Goal: Task Accomplishment & Management: Manage account settings

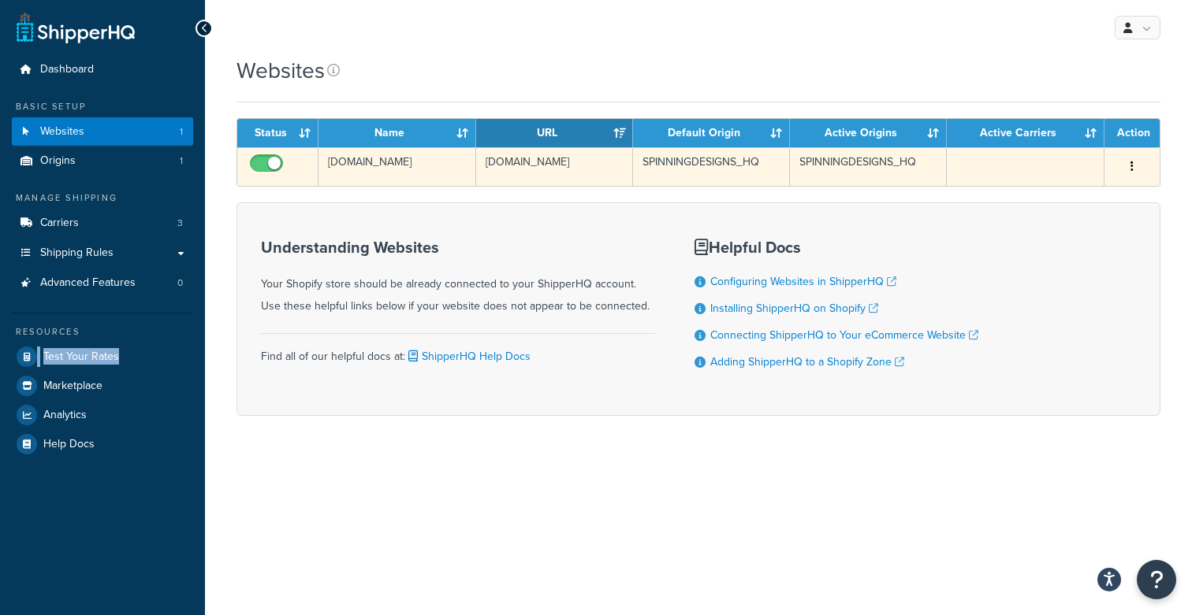
click at [277, 164] on input "checkbox" at bounding box center [268, 168] width 43 height 20
click at [272, 164] on input "checkbox" at bounding box center [268, 168] width 43 height 20
checkbox input "true"
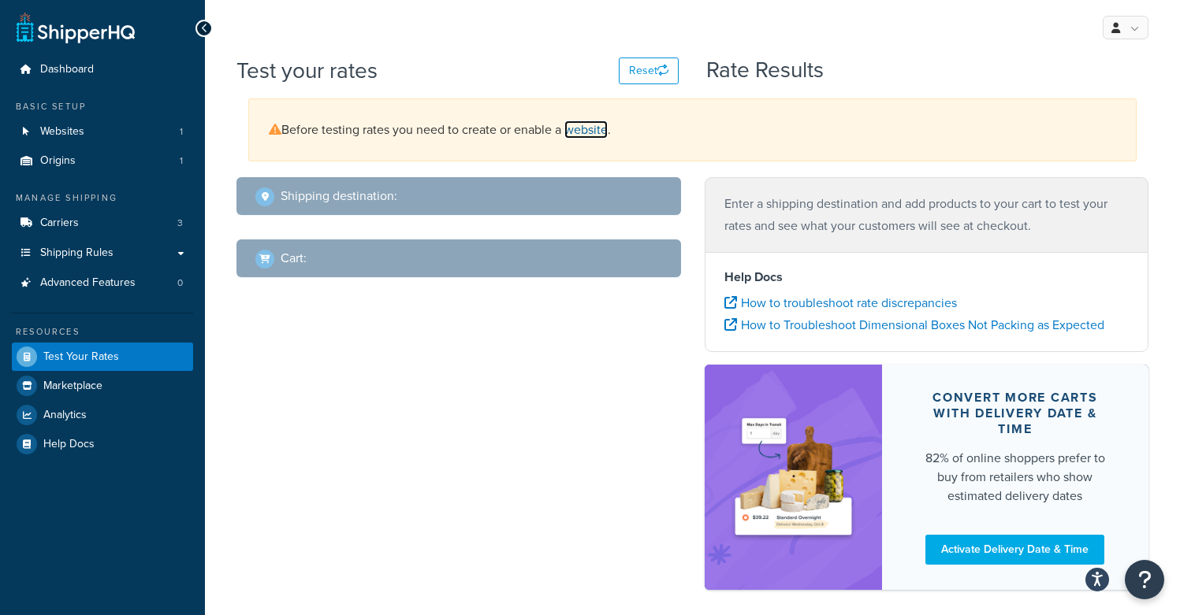
click at [600, 136] on link "website" at bounding box center [585, 130] width 43 height 18
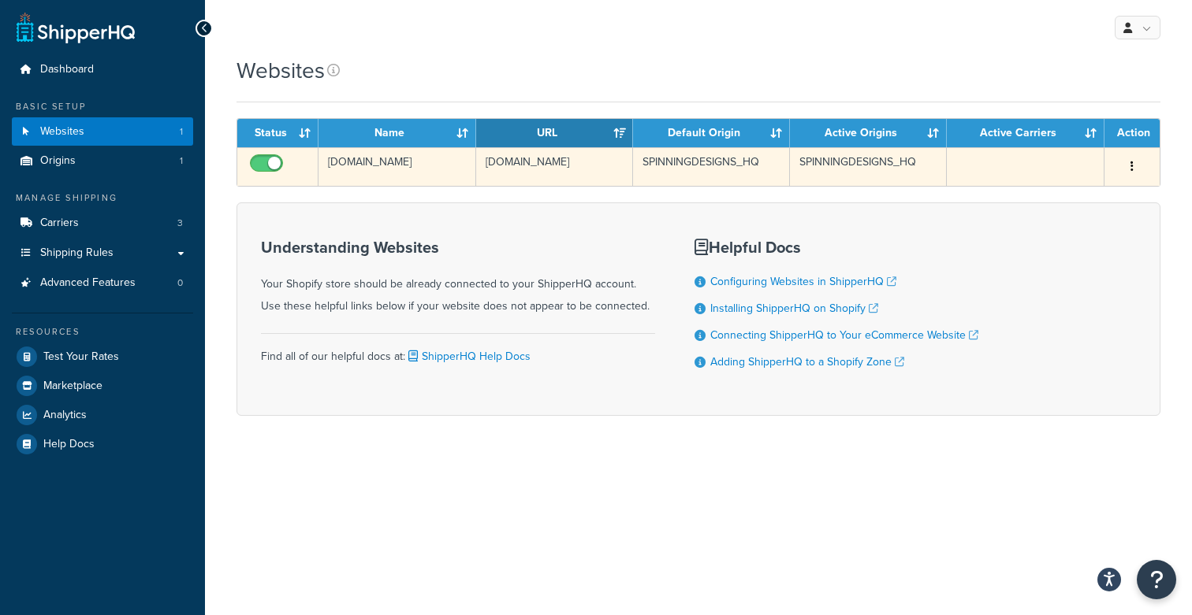
click at [1132, 165] on icon "button" at bounding box center [1131, 166] width 3 height 11
click at [1102, 190] on link "Edit" at bounding box center [1068, 198] width 125 height 32
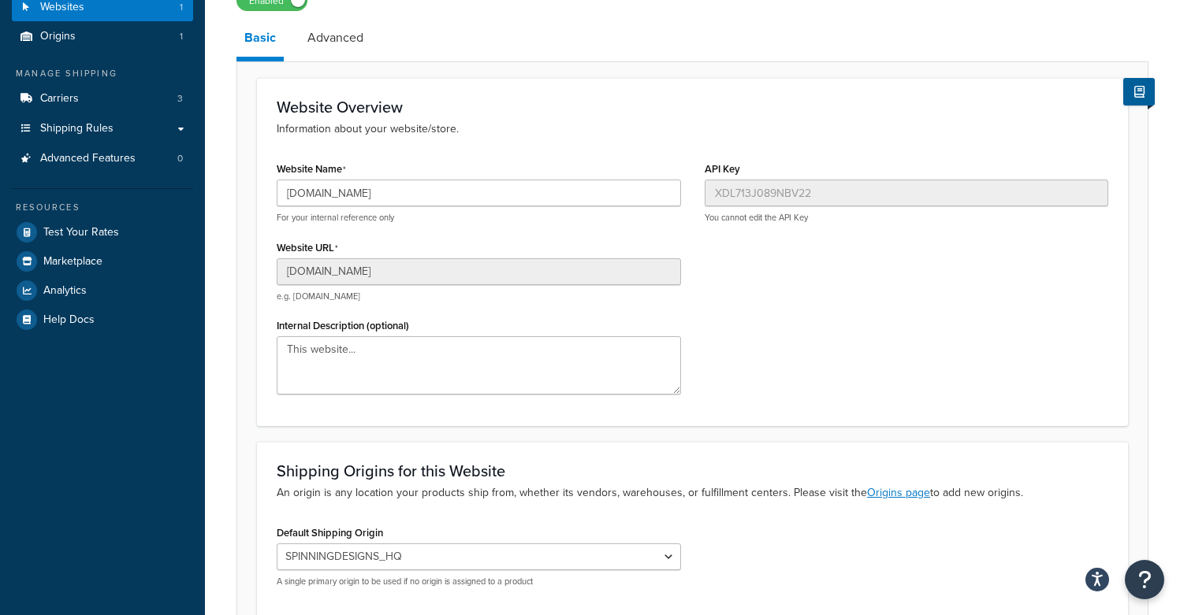
scroll to position [18, 0]
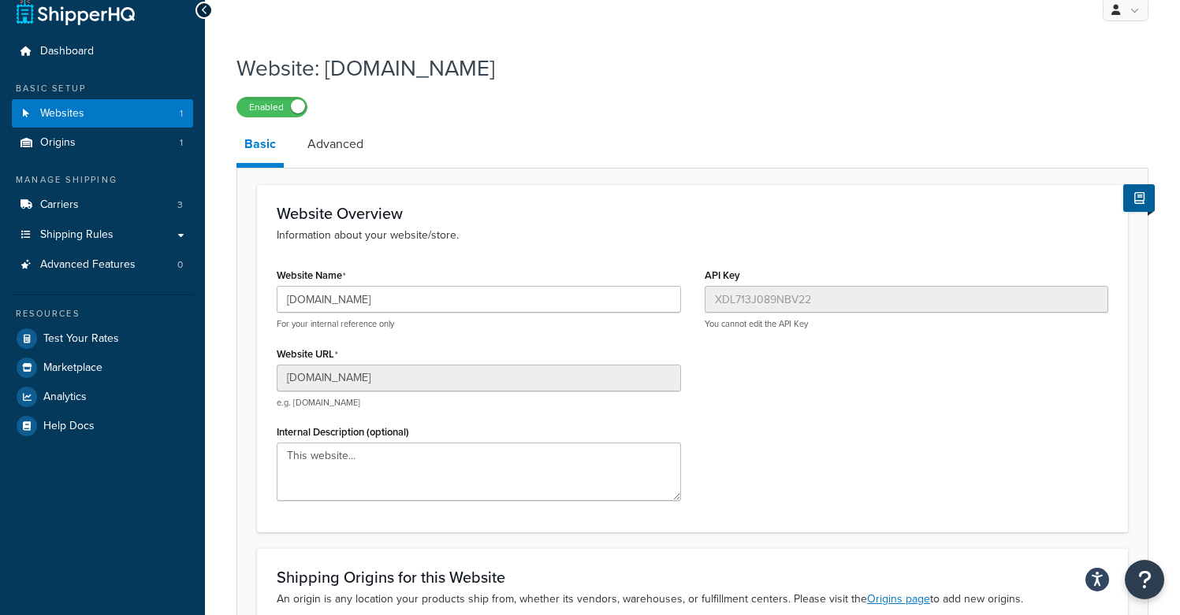
click at [318, 170] on div "Website Overview Information about your website/store. Website Name spinningdes…" at bounding box center [692, 479] width 912 height 623
click at [325, 149] on link "Advanced" at bounding box center [335, 144] width 72 height 38
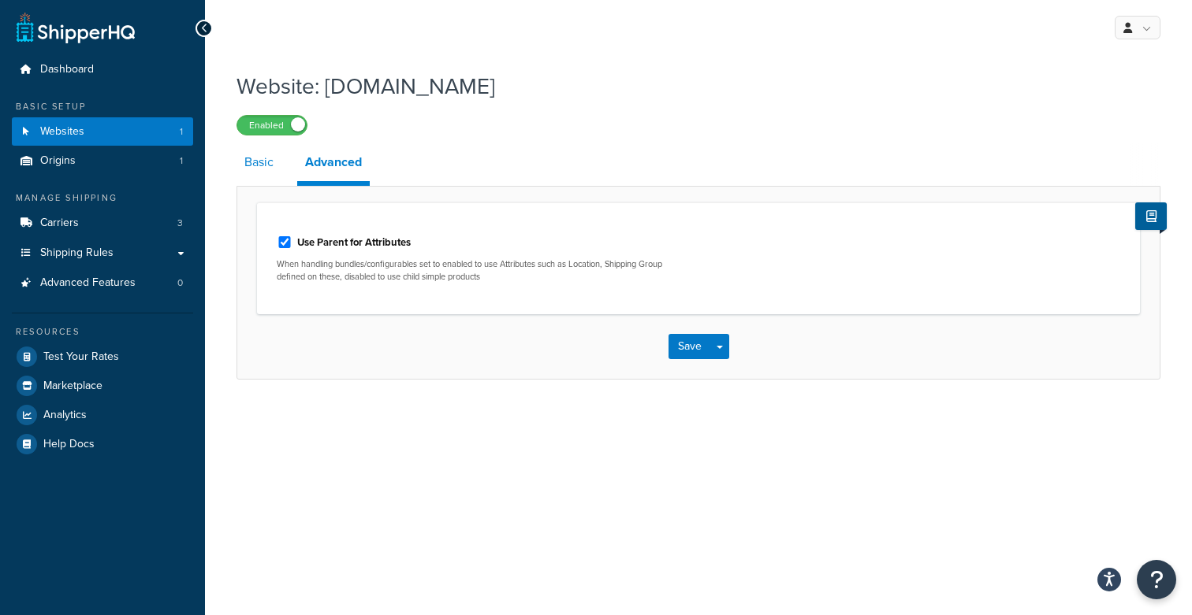
click at [279, 167] on link "Basic" at bounding box center [258, 162] width 45 height 38
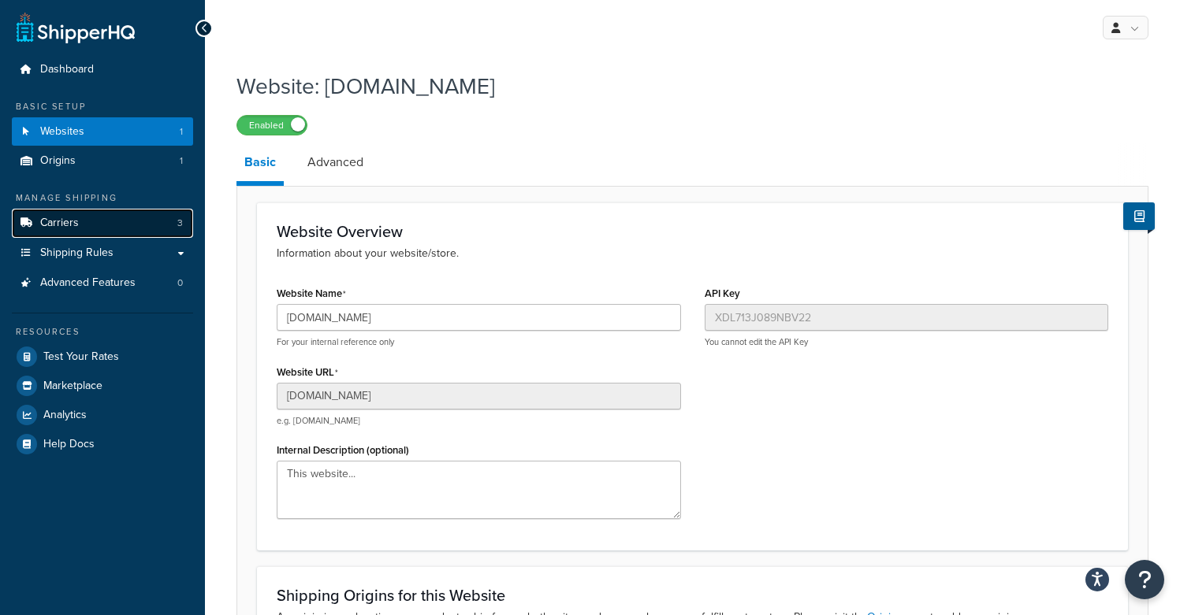
click at [102, 233] on link "Carriers 3" at bounding box center [102, 223] width 181 height 29
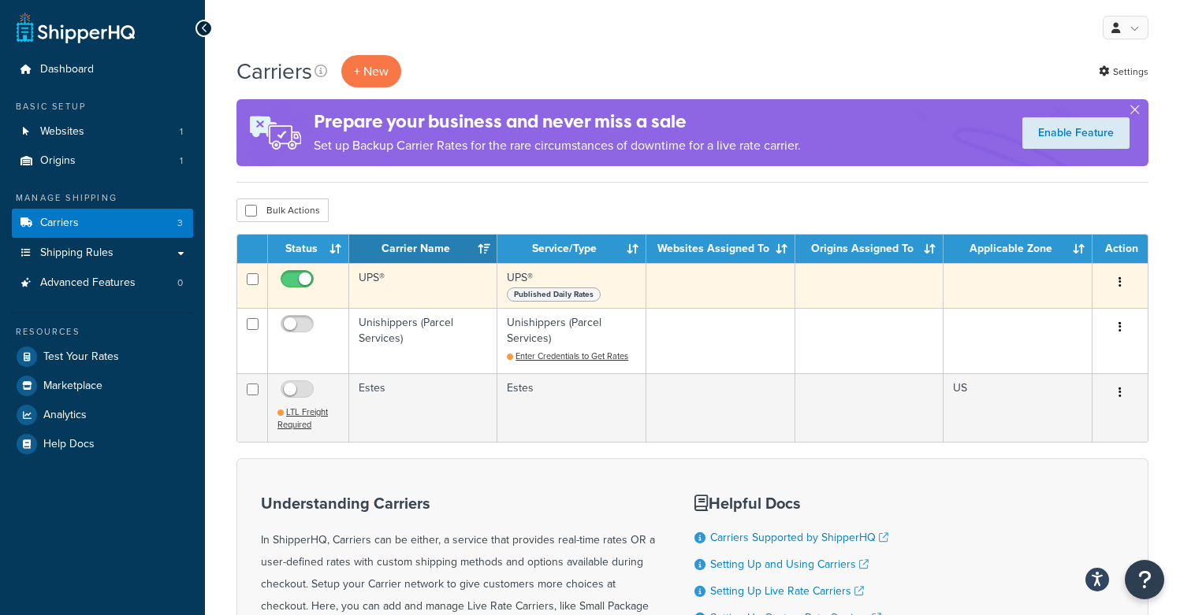
click at [727, 296] on td at bounding box center [720, 285] width 149 height 45
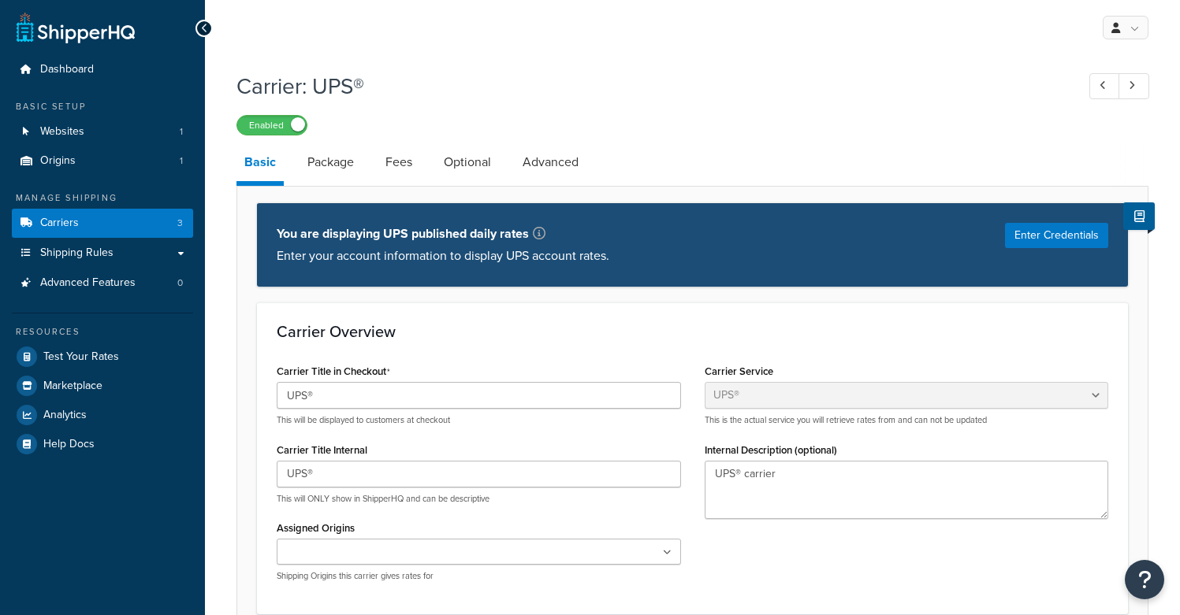
select select "ups"
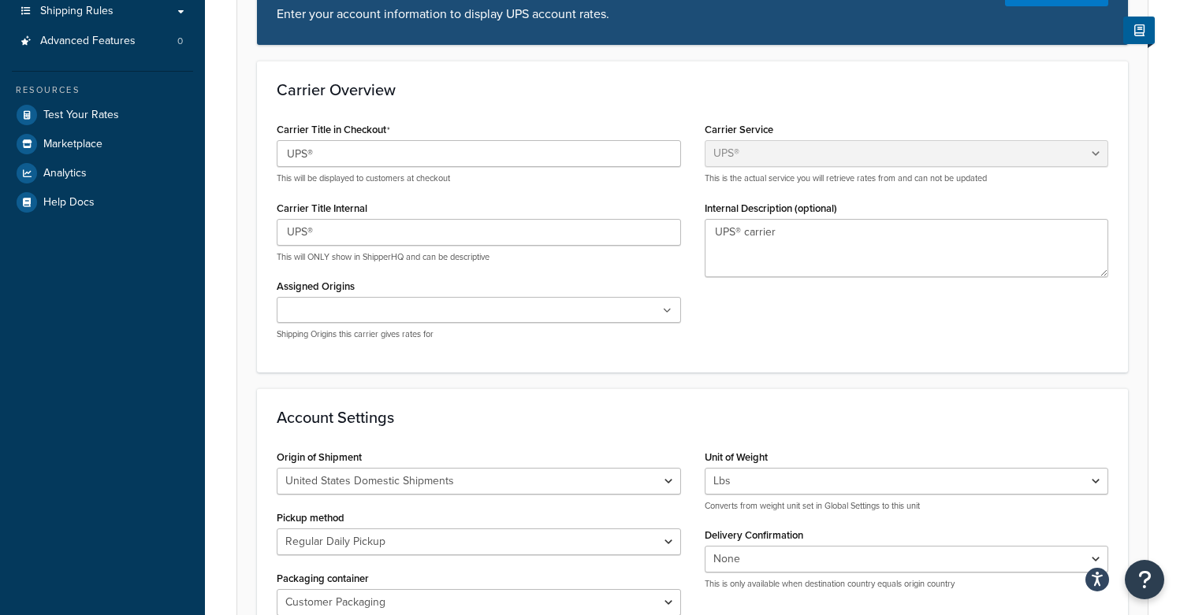
scroll to position [390, 0]
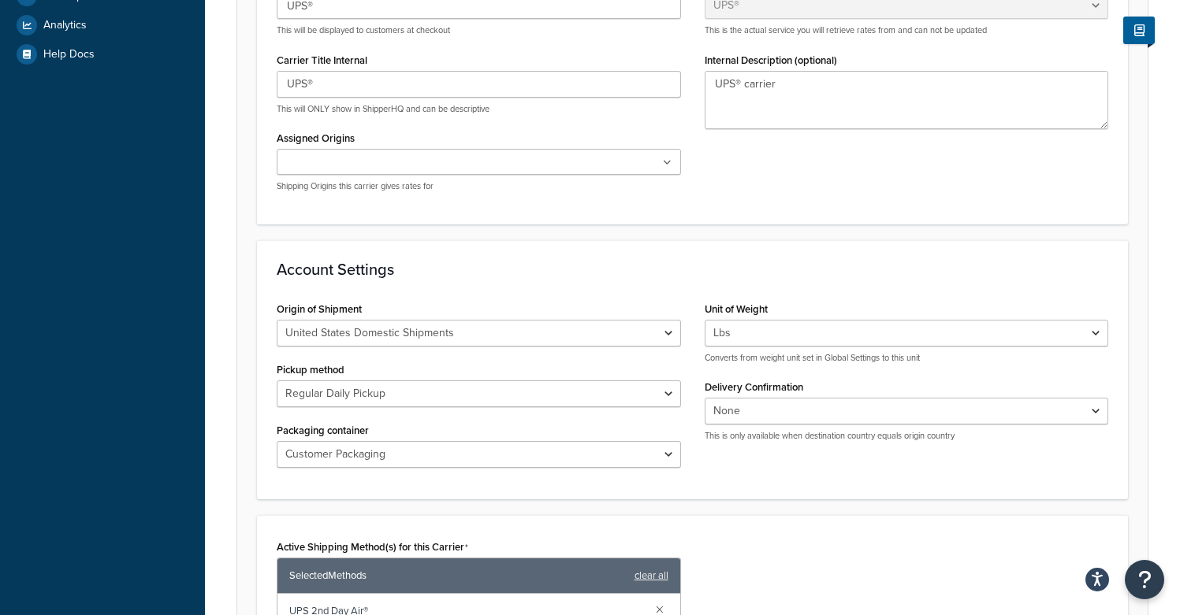
click at [504, 164] on ul at bounding box center [479, 162] width 404 height 26
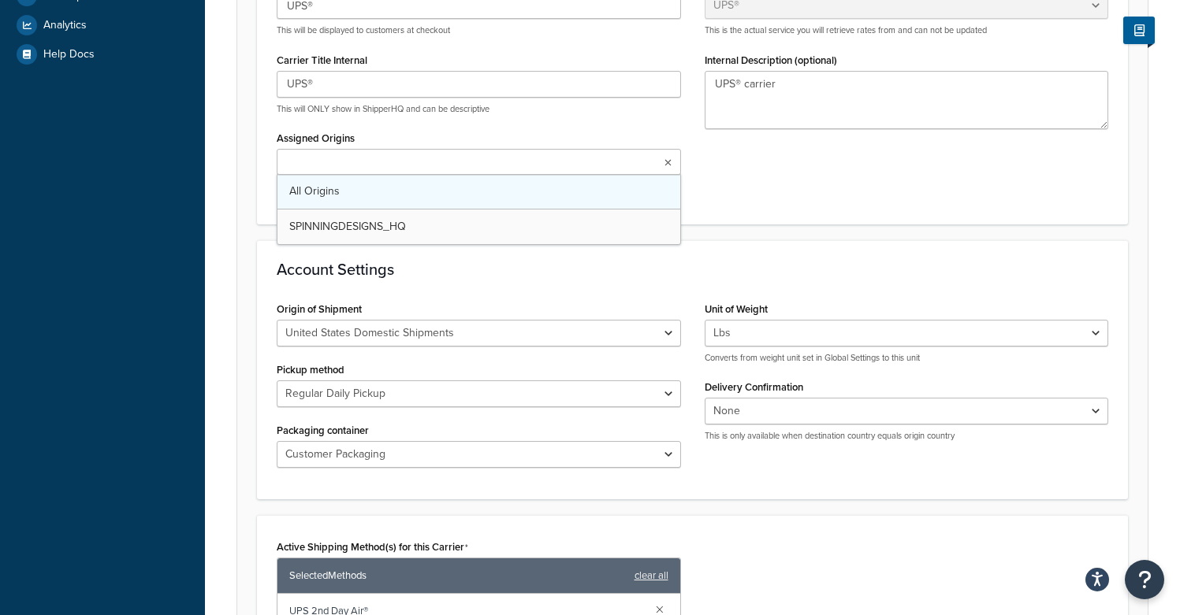
click at [489, 185] on link "All Origins" at bounding box center [478, 191] width 403 height 35
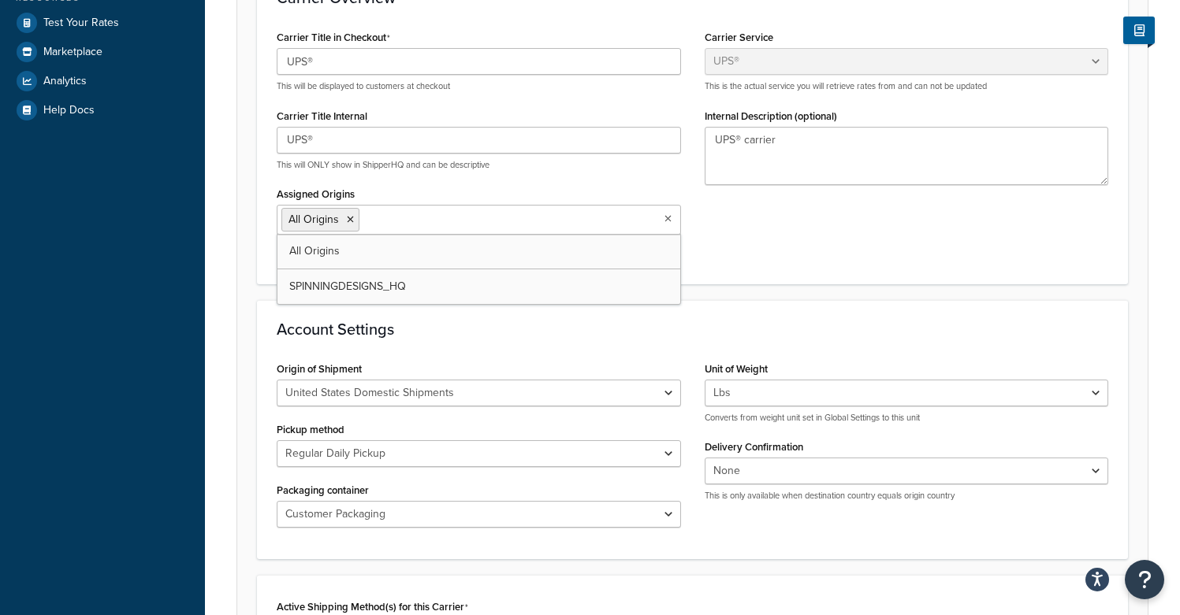
scroll to position [469, 0]
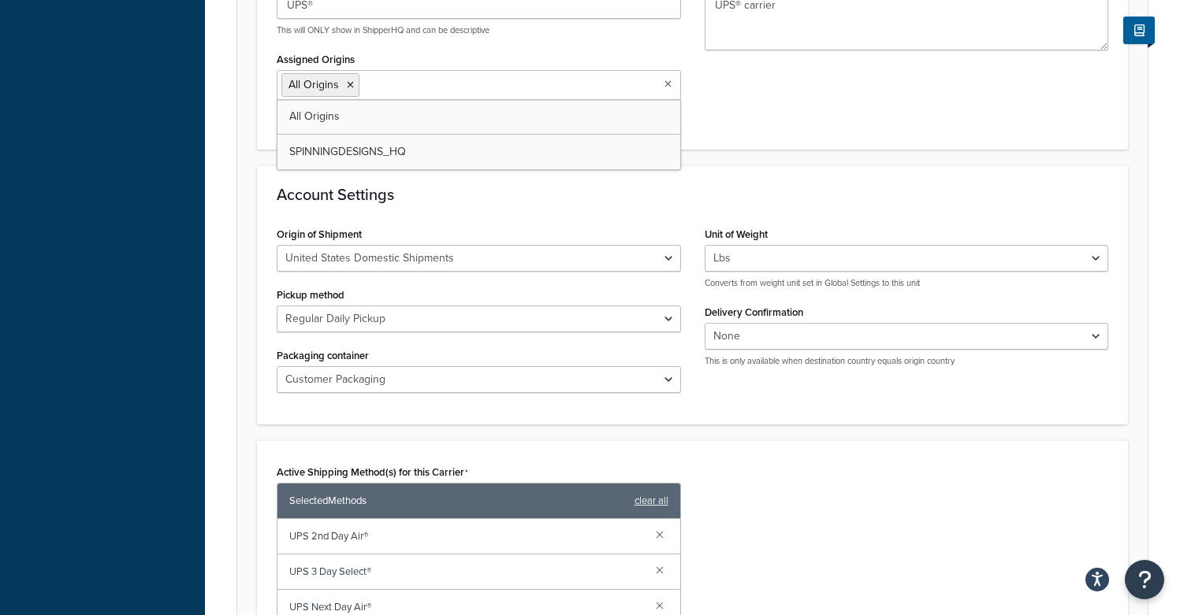
click at [690, 292] on div "Origin of Shipment United States Domestic Shipments Shipments Originating in Un…" at bounding box center [479, 314] width 428 height 182
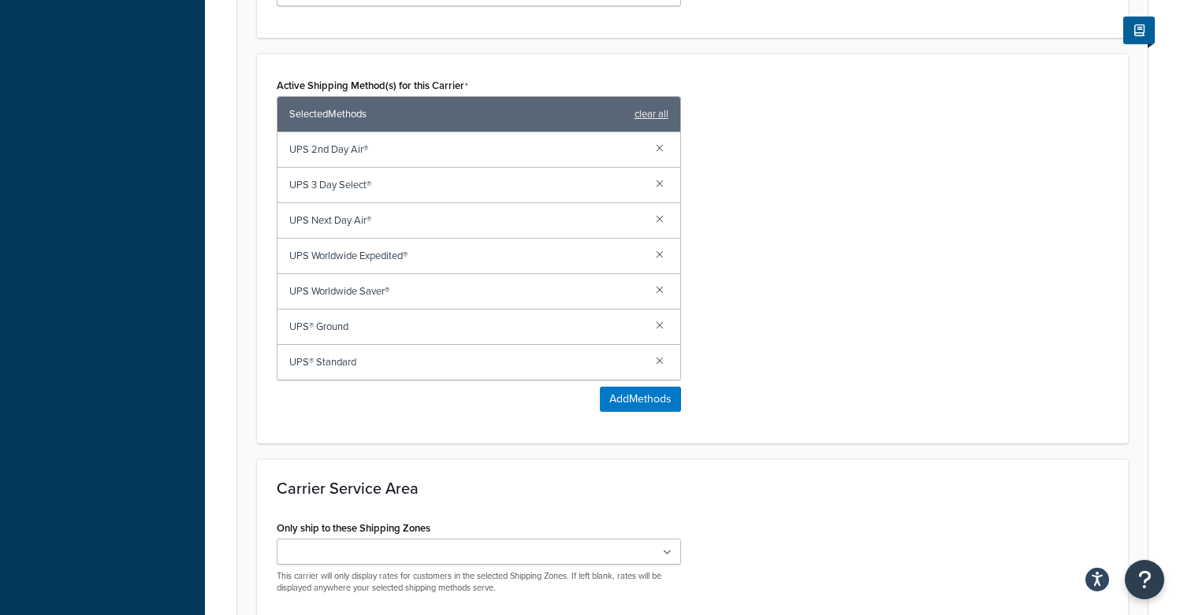
scroll to position [950, 0]
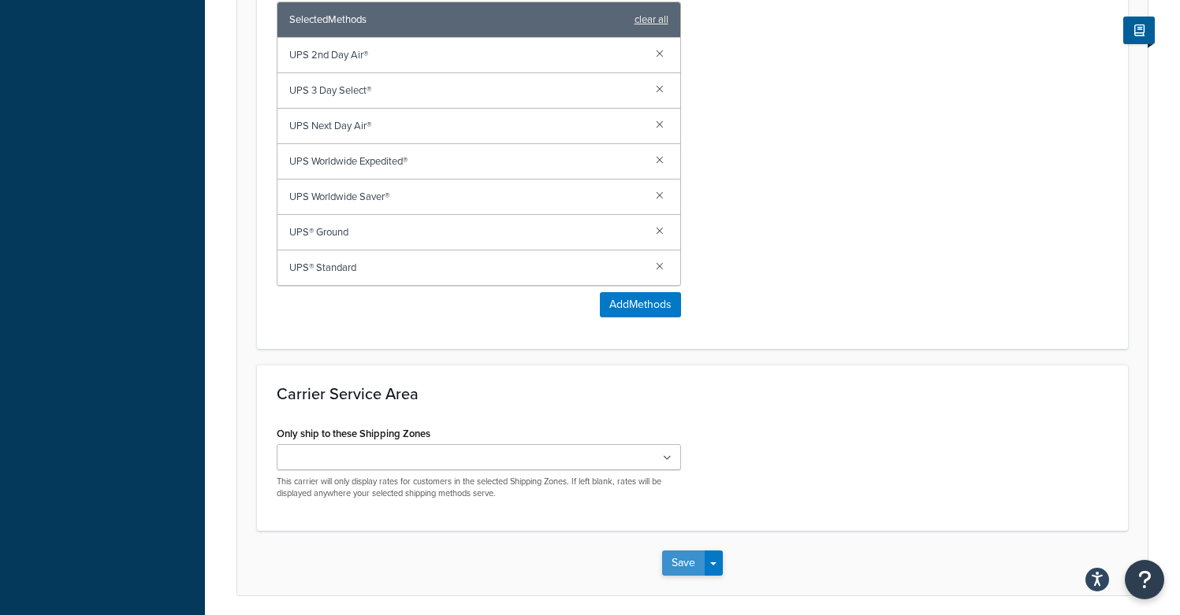
click at [670, 565] on button "Save" at bounding box center [683, 563] width 43 height 25
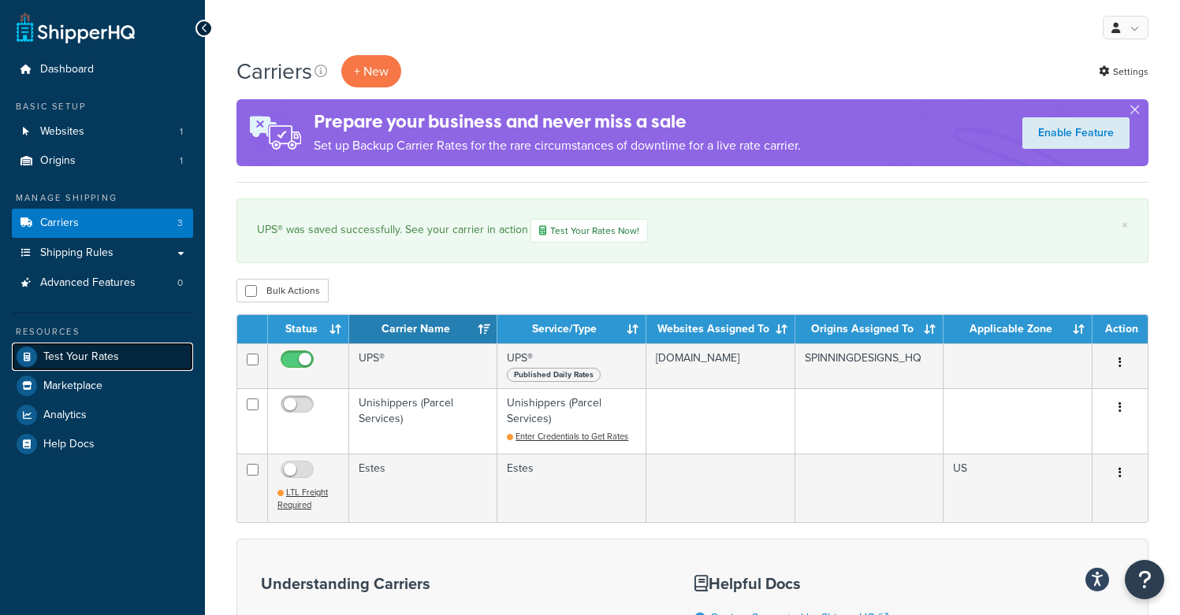
click at [99, 354] on span "Test Your Rates" at bounding box center [81, 357] width 76 height 13
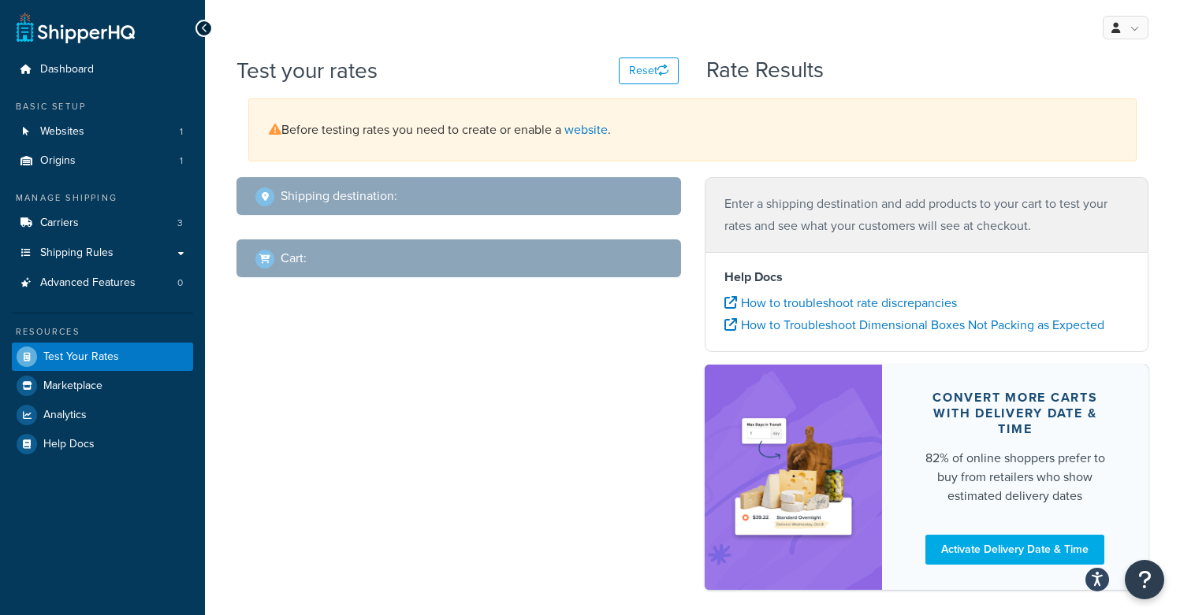
drag, startPoint x: 284, startPoint y: 132, endPoint x: 557, endPoint y: 127, distance: 273.5
click at [558, 127] on div "Before testing rates you need to create or enable a website ." at bounding box center [692, 130] width 888 height 63
drag, startPoint x: 565, startPoint y: 128, endPoint x: 287, endPoint y: 128, distance: 278.2
click at [287, 128] on div "Before testing rates you need to create or enable a website ." at bounding box center [692, 130] width 888 height 63
copy div "Before testing rates you need to create or enable a"
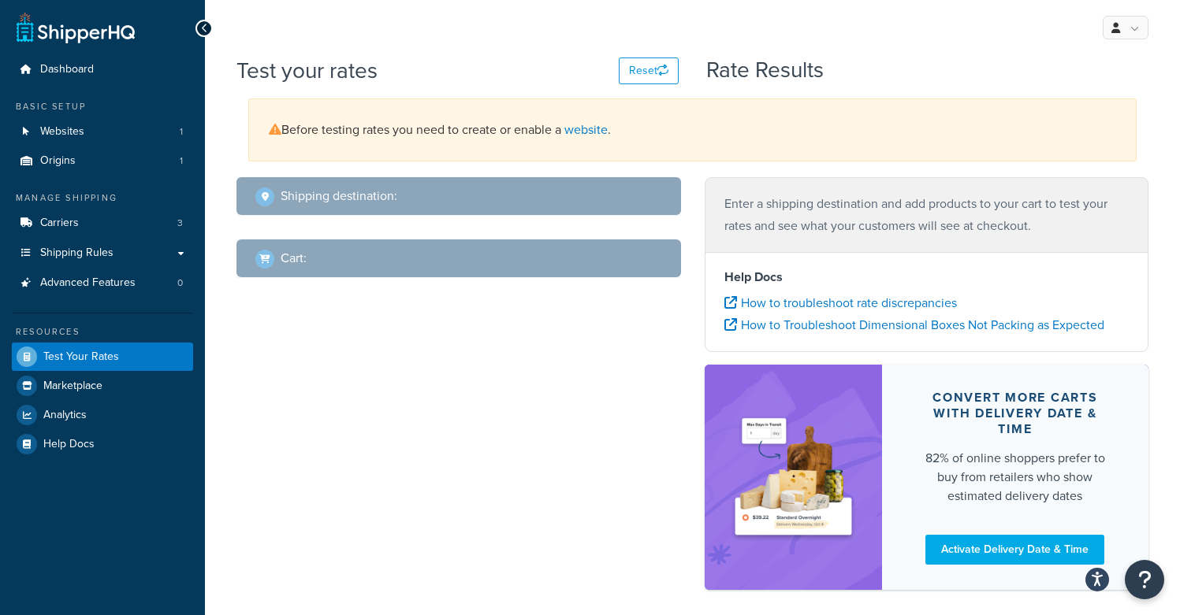
copy div "Before testing rates you need to create or enable a"
click at [482, 154] on div "Before testing rates you need to create or enable a website ." at bounding box center [692, 130] width 888 height 63
drag, startPoint x: 396, startPoint y: 129, endPoint x: 559, endPoint y: 128, distance: 163.1
click at [559, 128] on div "Before testing rates you need to create or enable a website ." at bounding box center [692, 130] width 888 height 63
copy div "you need to create or enable"
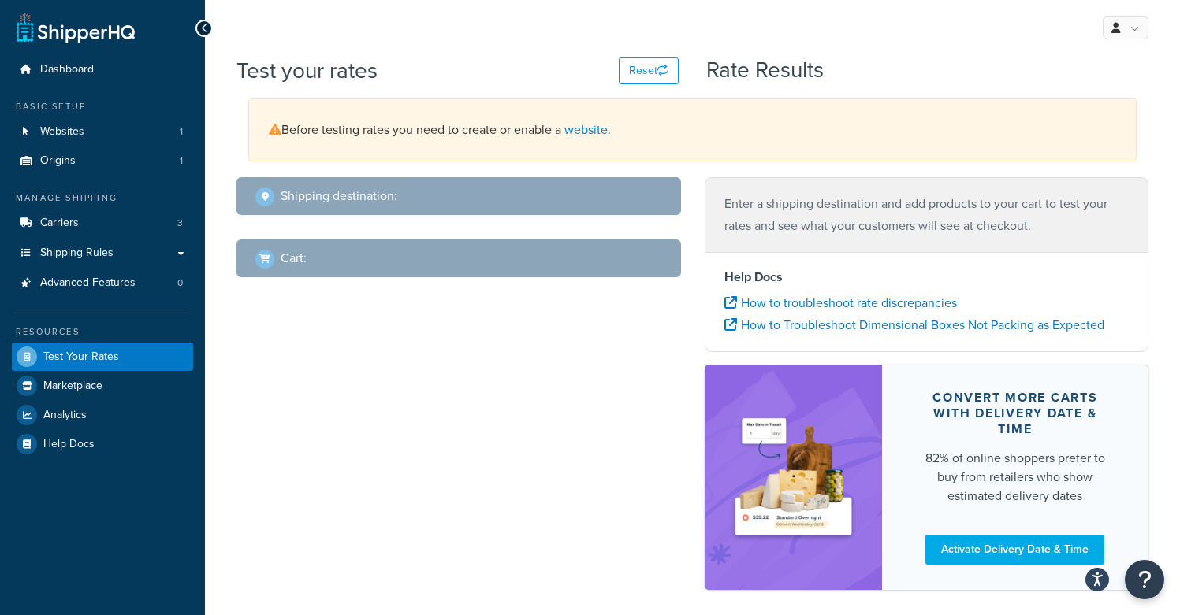
click at [573, 461] on div "Shipping destination : Cart : Enter a shipping destination and add products to …" at bounding box center [692, 391] width 935 height 429
click at [641, 74] on button "Reset" at bounding box center [649, 71] width 60 height 27
click at [542, 351] on div "Shipping destination : Cart : Enter a shipping destination and add products to …" at bounding box center [692, 391] width 935 height 429
click at [125, 132] on link "Websites 1" at bounding box center [102, 131] width 181 height 29
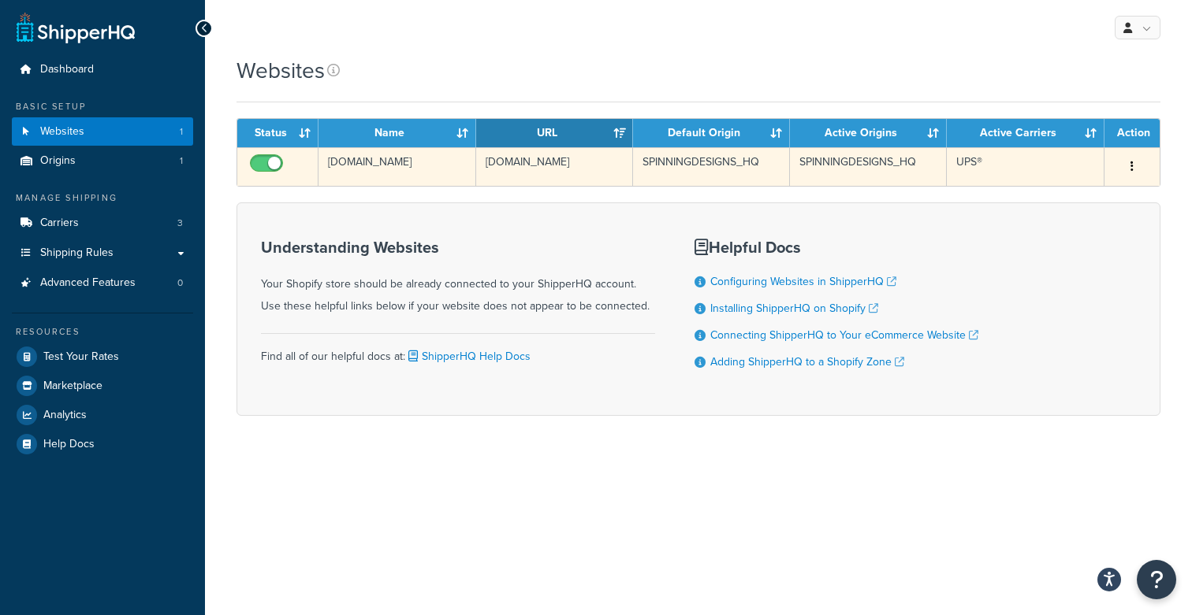
click at [1138, 164] on button "button" at bounding box center [1132, 166] width 22 height 25
click at [1094, 185] on link "Edit" at bounding box center [1068, 198] width 125 height 32
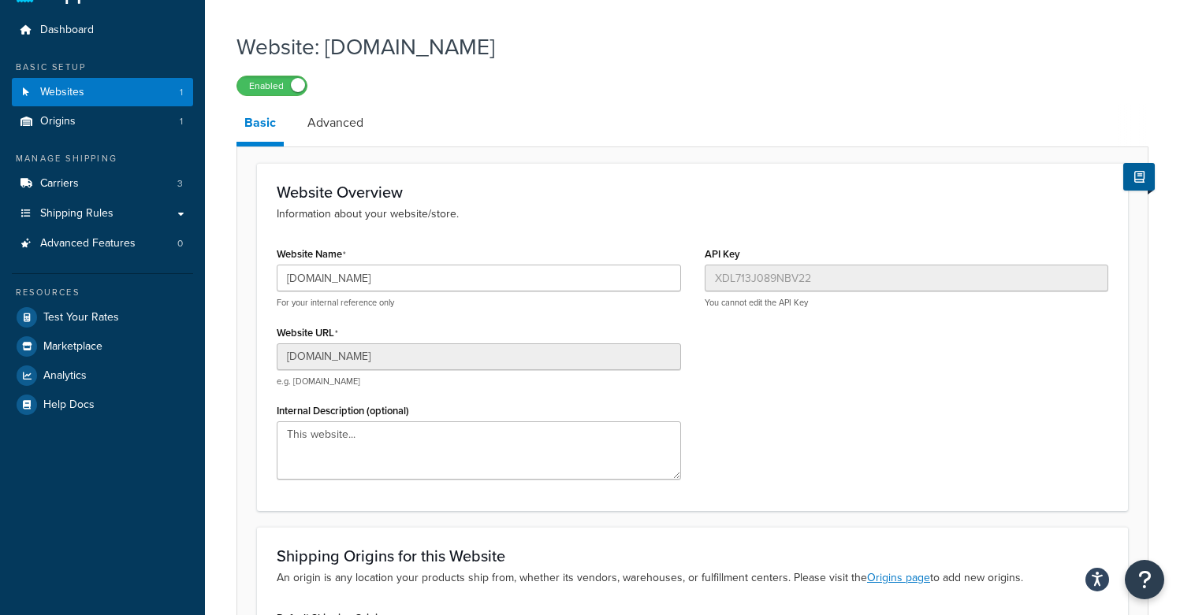
scroll to position [273, 0]
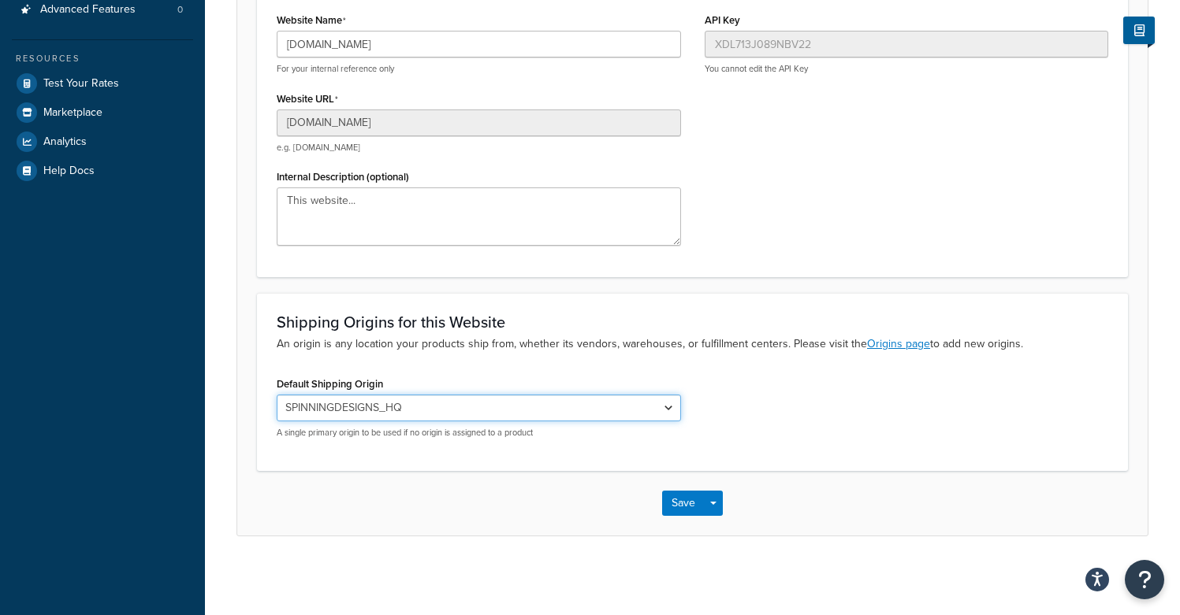
click at [444, 405] on select "SPINNINGDESIGNS_HQ" at bounding box center [479, 408] width 404 height 27
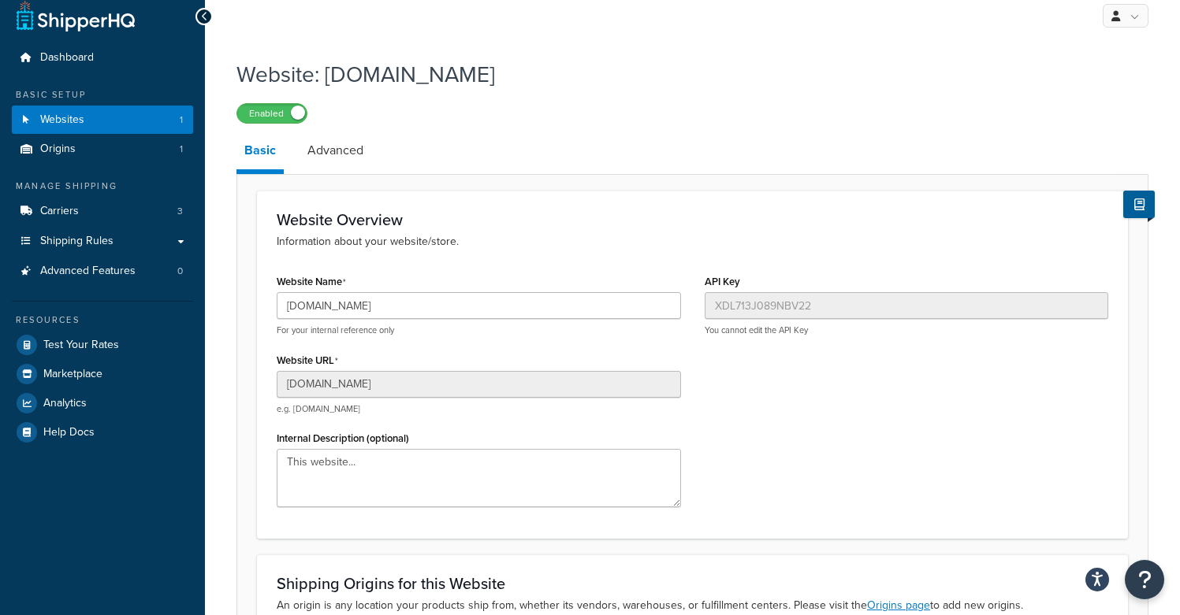
scroll to position [0, 0]
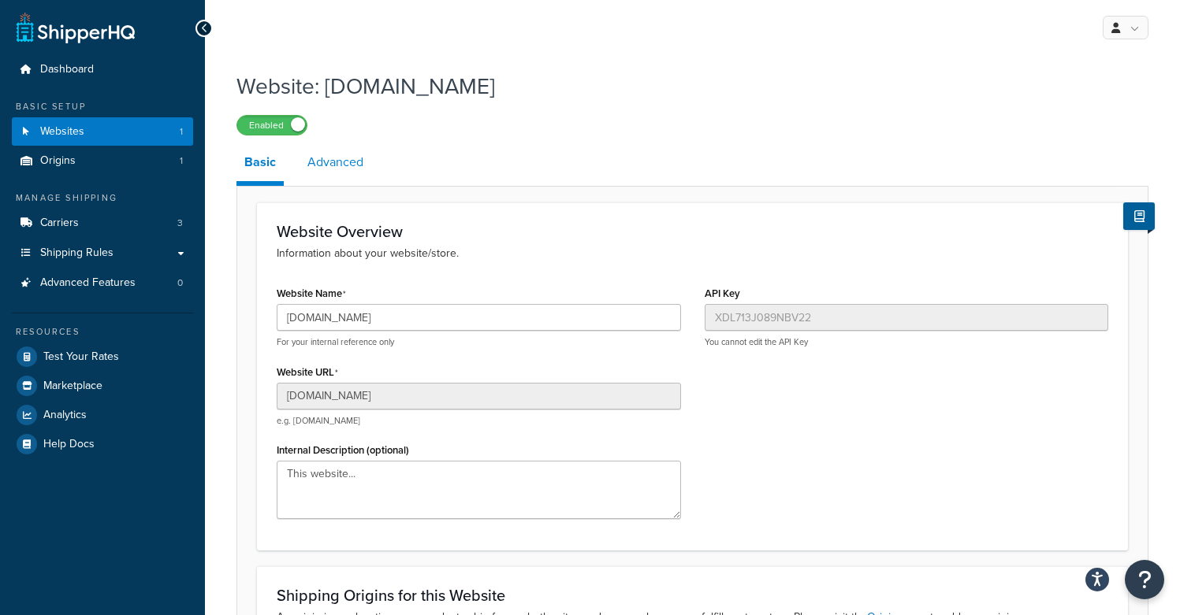
click at [352, 177] on link "Advanced" at bounding box center [335, 162] width 72 height 38
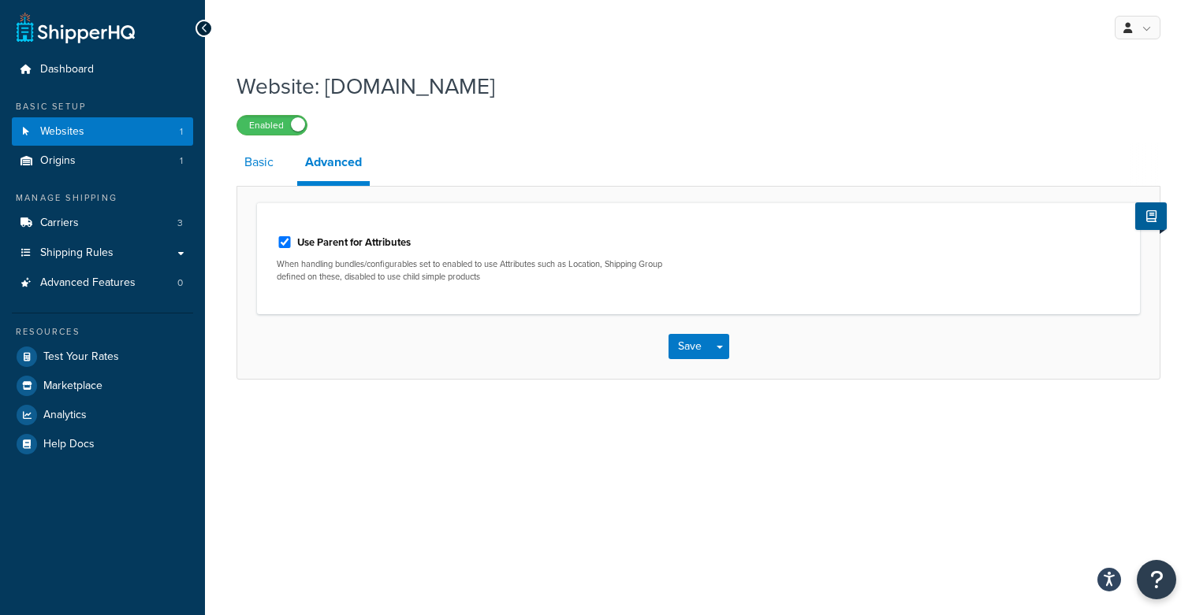
click at [251, 176] on link "Basic" at bounding box center [258, 162] width 45 height 38
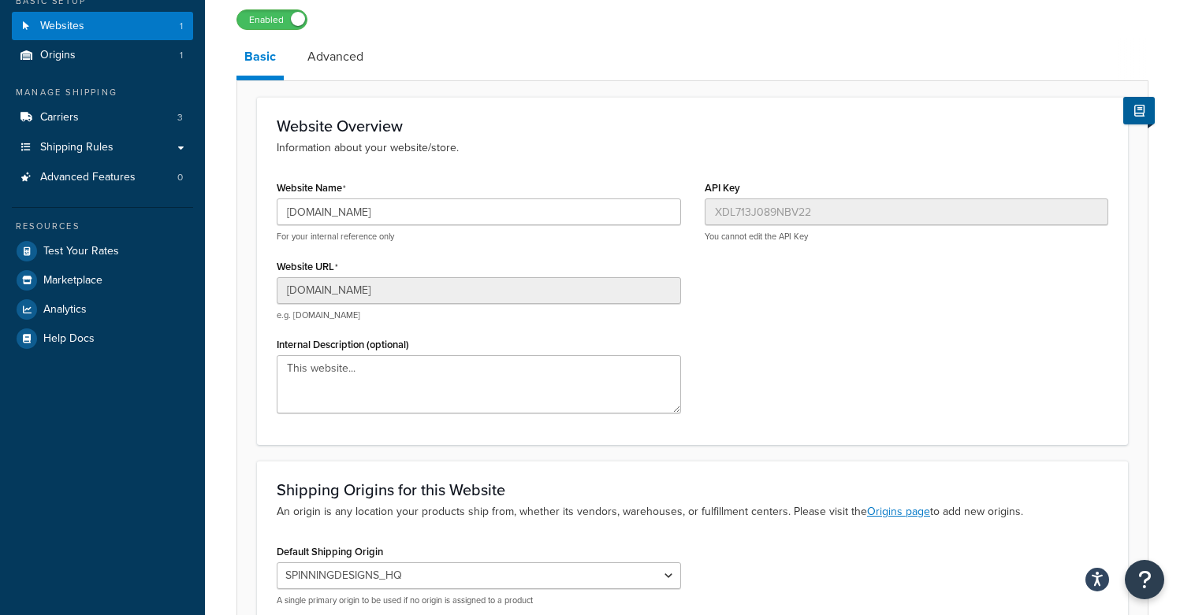
scroll to position [273, 0]
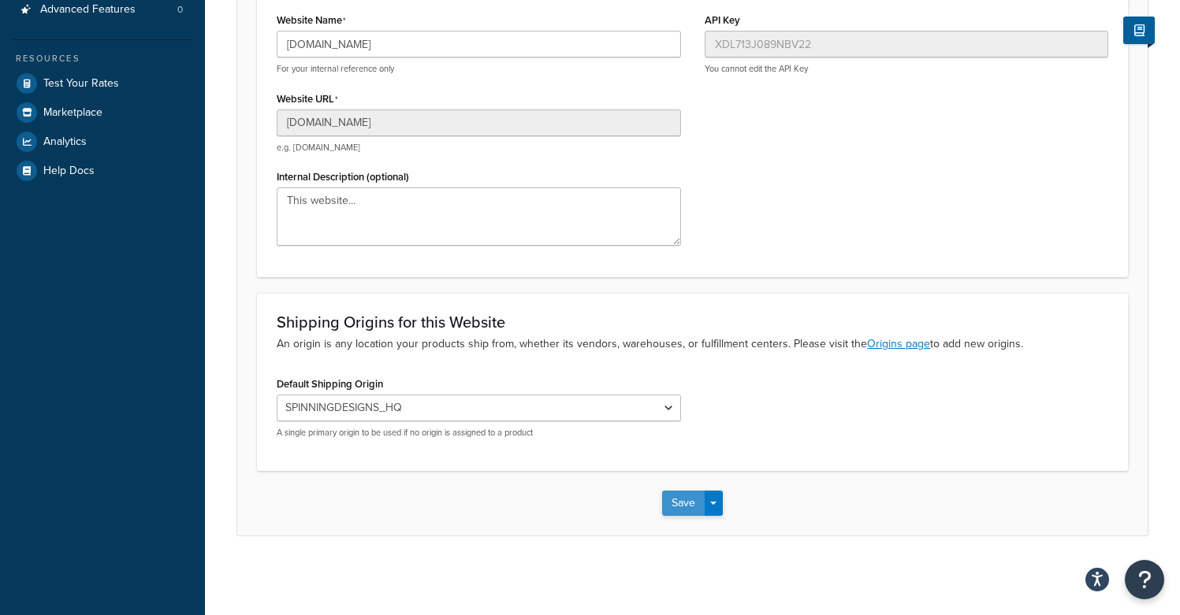
click at [679, 511] on button "Save" at bounding box center [683, 503] width 43 height 25
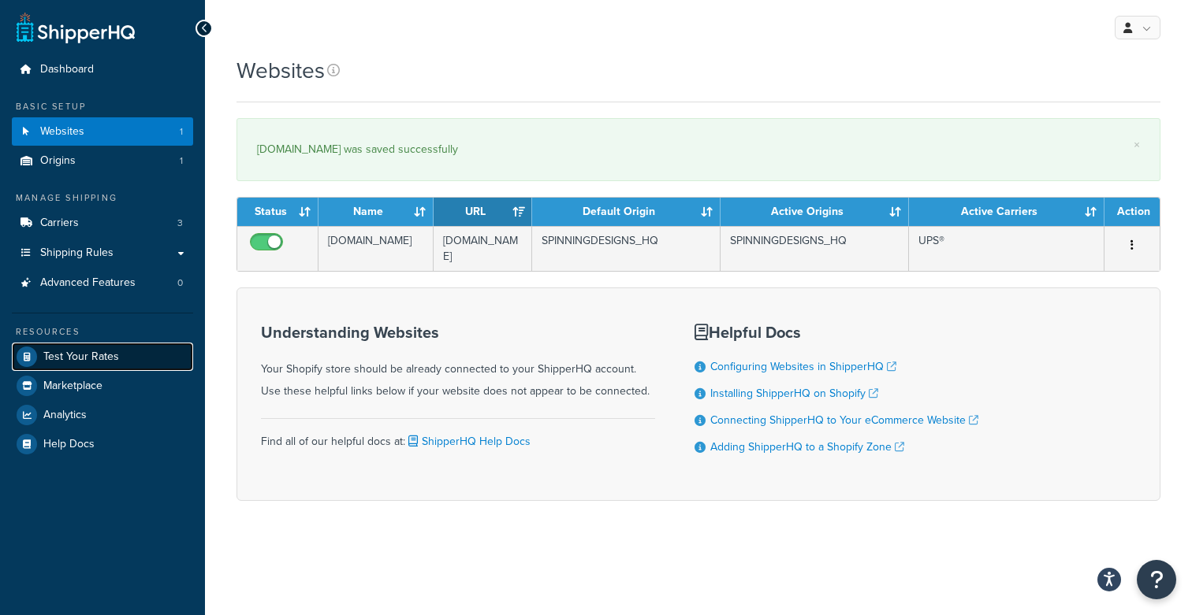
click at [110, 355] on span "Test Your Rates" at bounding box center [81, 357] width 76 height 13
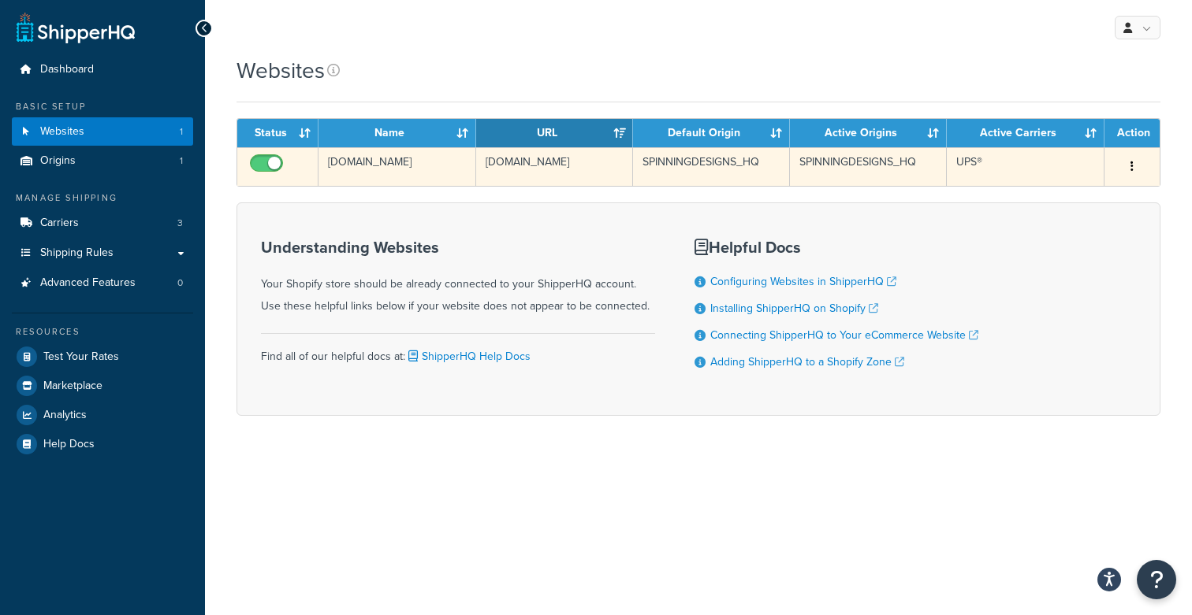
click at [1130, 169] on icon "button" at bounding box center [1131, 166] width 3 height 11
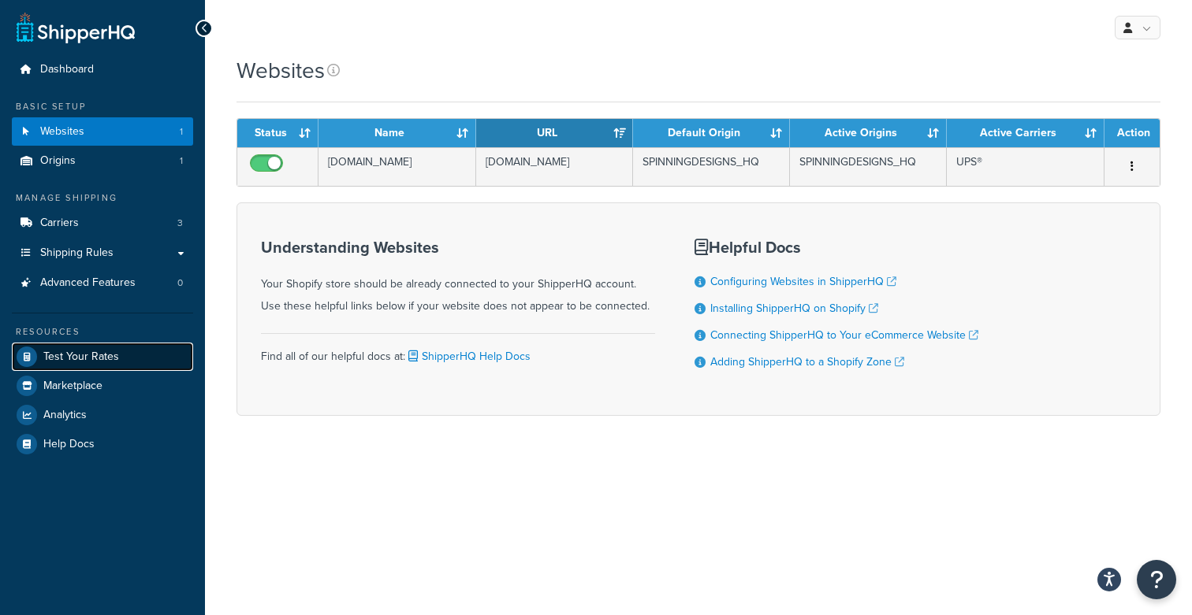
click at [176, 357] on link "Test Your Rates" at bounding box center [102, 357] width 181 height 28
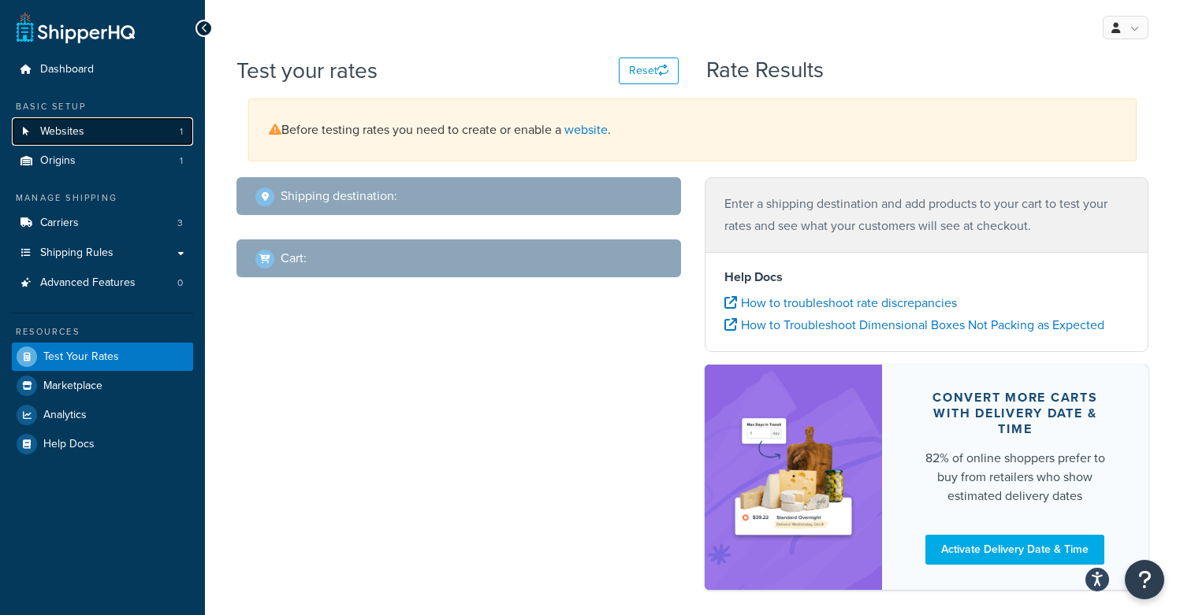
click at [125, 136] on link "Websites 1" at bounding box center [102, 131] width 181 height 29
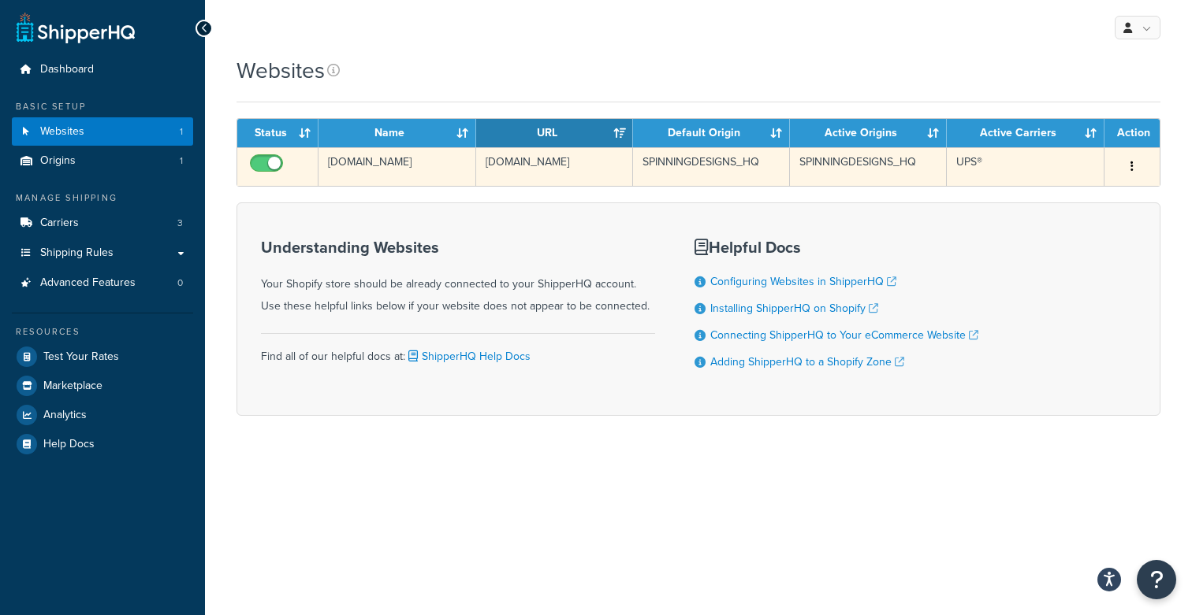
click at [1127, 154] on button "button" at bounding box center [1132, 166] width 22 height 25
click at [1079, 195] on link "Edit" at bounding box center [1068, 198] width 125 height 32
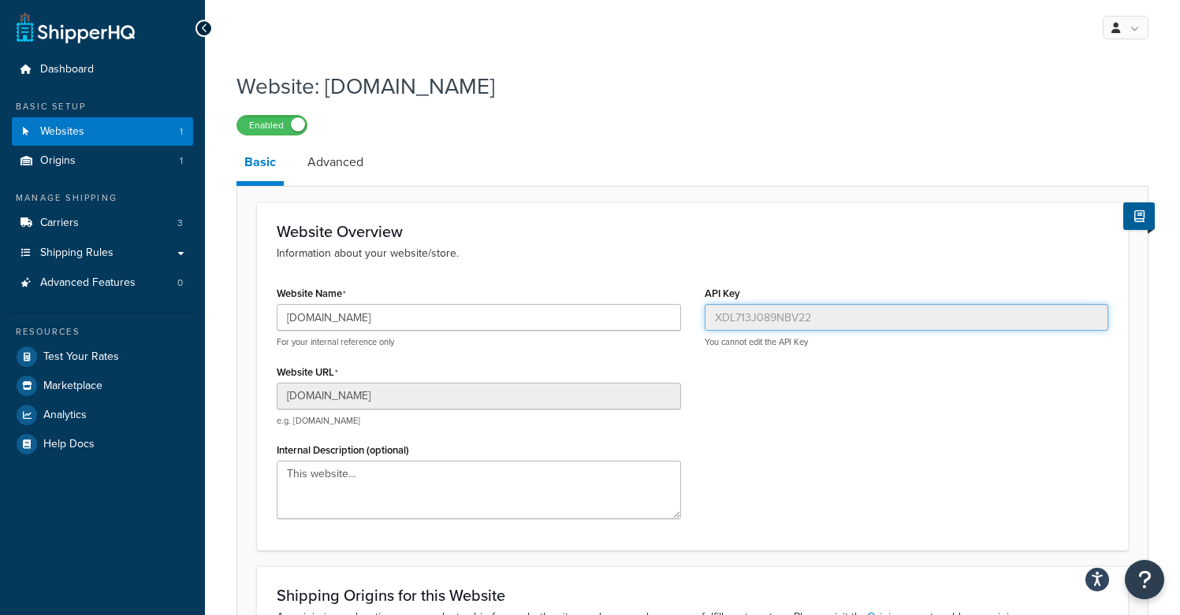
click at [723, 318] on input "API Key" at bounding box center [907, 317] width 404 height 27
